Goal: Go to known website: Access a specific website the user already knows

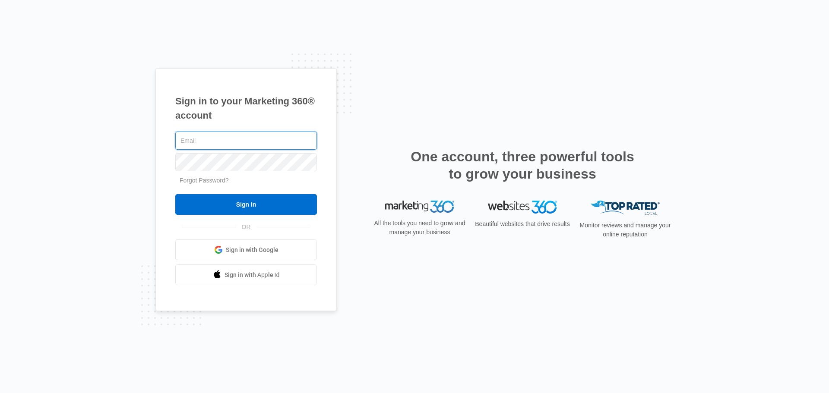
paste input "[PERSON_NAME][EMAIL_ADDRESS][PERSON_NAME][DOMAIN_NAME]"
type input "[PERSON_NAME][EMAIL_ADDRESS][PERSON_NAME][DOMAIN_NAME]"
click at [195, 176] on div "Forgot Password?" at bounding box center [246, 180] width 142 height 9
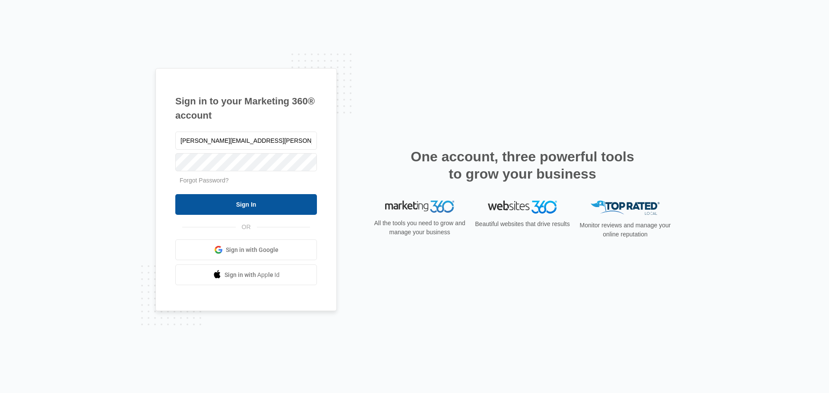
click at [211, 205] on input "Sign In" at bounding box center [246, 204] width 142 height 21
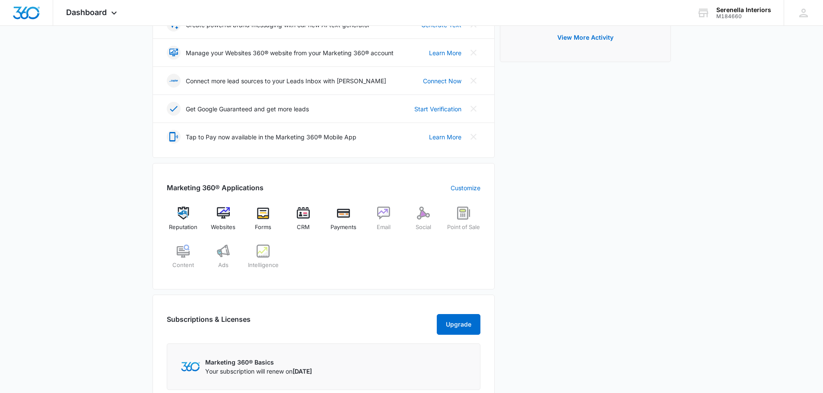
scroll to position [302, 0]
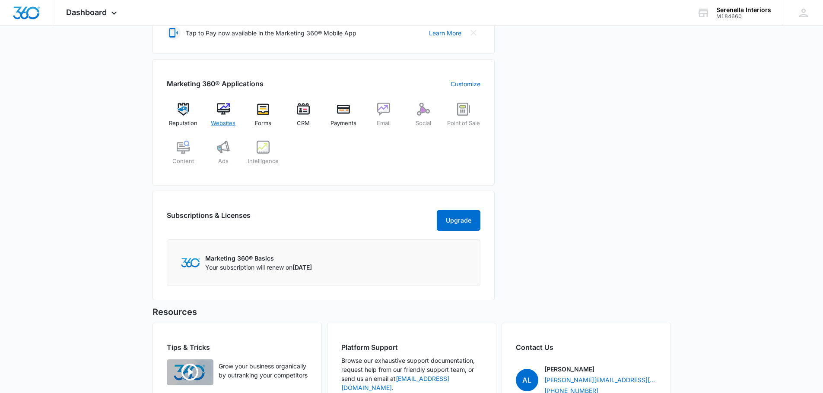
click at [223, 111] on img at bounding box center [223, 109] width 13 height 13
